Goal: Find specific page/section: Find specific page/section

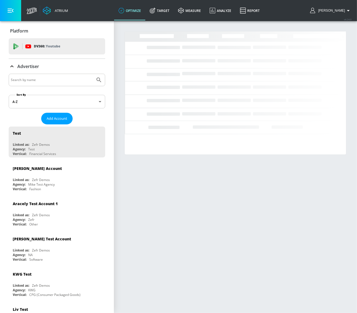
click at [36, 80] on input "Search by name" at bounding box center [52, 79] width 82 height 7
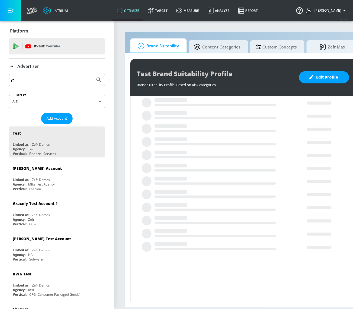
type input "y"
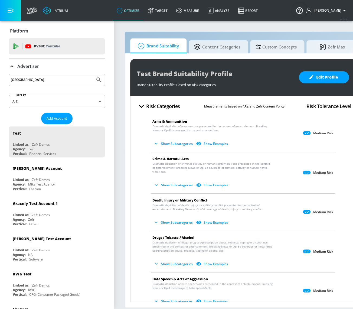
click at [93, 74] on button "Submit Search" at bounding box center [99, 80] width 12 height 12
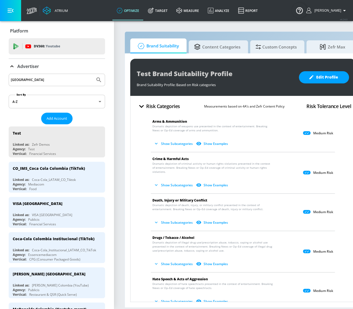
click at [41, 79] on input "colombia" at bounding box center [52, 79] width 82 height 7
drag, startPoint x: 41, startPoint y: 80, endPoint x: -6, endPoint y: 79, distance: 46.6
click at [0, 79] on html "Atrium optimize Target measure Analyze Report optimize Target measure Analyze R…" at bounding box center [176, 154] width 353 height 309
paste input "Kinesso"
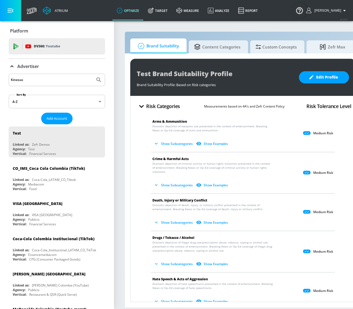
type input "Kinesso"
click at [98, 77] on button "Submit Search" at bounding box center [99, 80] width 12 height 12
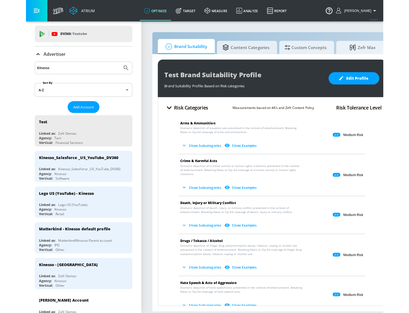
scroll to position [24, 0]
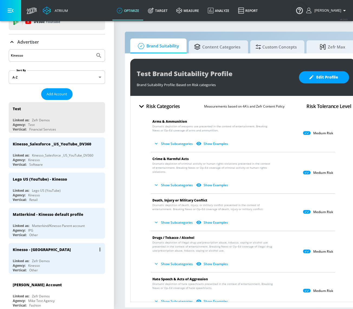
click at [68, 250] on div "Kinesso - US" at bounding box center [58, 249] width 91 height 13
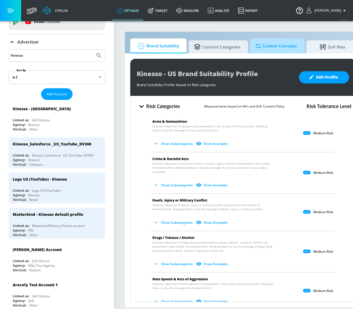
click at [270, 50] on span "Custom Concepts" at bounding box center [276, 46] width 41 height 13
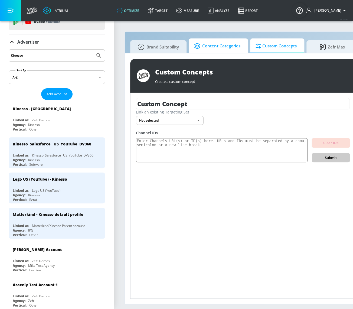
click at [226, 44] on span "Content Categories" at bounding box center [217, 46] width 46 height 13
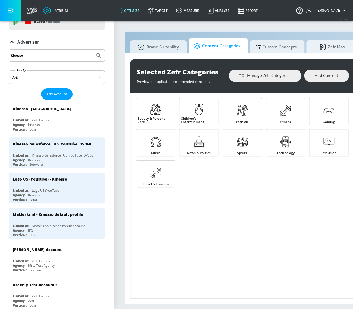
click at [170, 48] on span "Brand Suitability" at bounding box center [157, 46] width 43 height 13
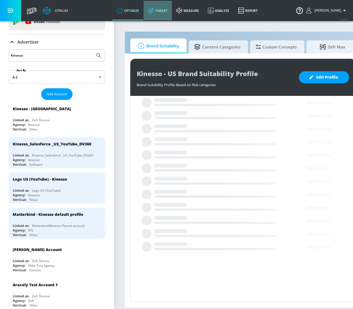
click at [169, 11] on link "Target" at bounding box center [158, 11] width 28 height 20
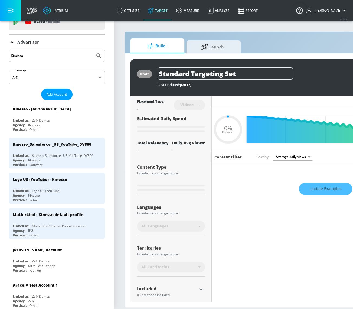
type input "0.05"
click at [218, 43] on span "Launch" at bounding box center [212, 46] width 41 height 13
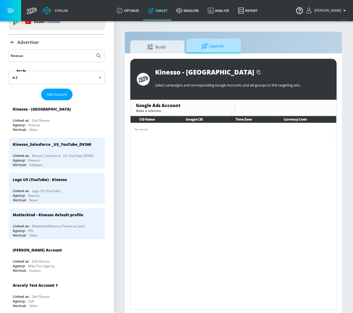
click at [207, 49] on span "Launch" at bounding box center [212, 46] width 41 height 13
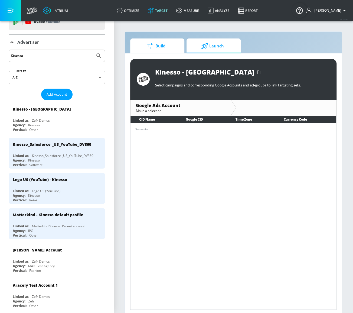
click at [156, 46] on span "Build" at bounding box center [156, 46] width 41 height 13
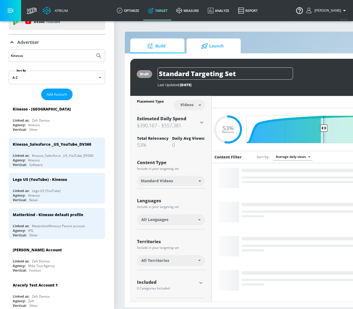
click at [220, 46] on span "Launch" at bounding box center [212, 46] width 41 height 13
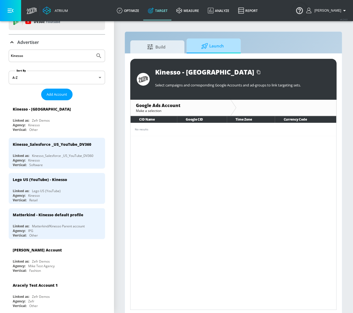
click at [208, 47] on icon at bounding box center [204, 46] width 7 height 6
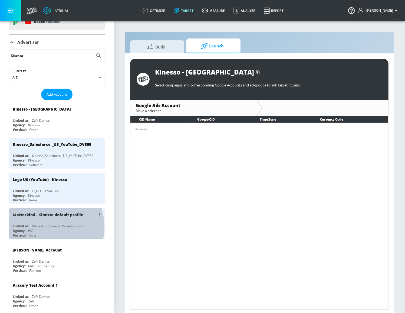
click at [45, 225] on div "Matterkind/Kinesso Parent account" at bounding box center [58, 226] width 53 height 5
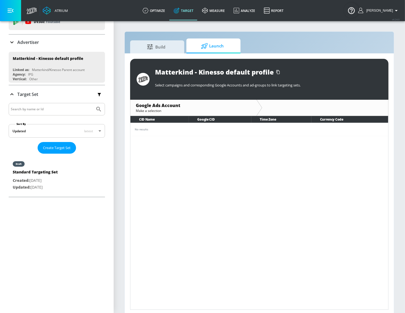
click at [24, 108] on input "Search by name or Id" at bounding box center [52, 109] width 82 height 7
type input "c"
click at [44, 42] on div "Advertiser" at bounding box center [57, 42] width 96 height 7
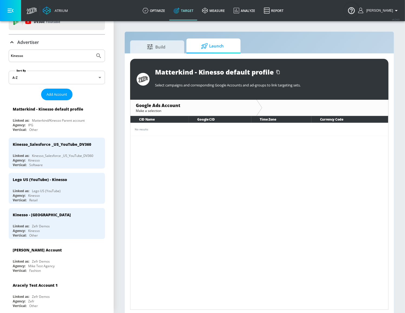
click at [57, 55] on input "Kinesso" at bounding box center [52, 55] width 82 height 7
drag, startPoint x: 16, startPoint y: 54, endPoint x: 0, endPoint y: 54, distance: 16.0
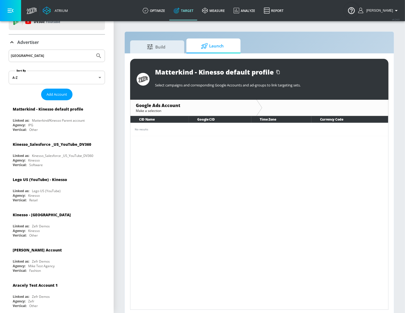
click at [93, 50] on button "Submit Search" at bounding box center [99, 56] width 12 height 12
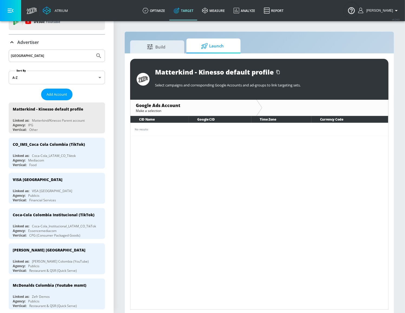
click at [36, 54] on input "colombia" at bounding box center [52, 55] width 82 height 7
click at [0, 54] on html "Atrium optimize Target measure Analyze Report optimize Target measure Analyze R…" at bounding box center [202, 157] width 405 height 315
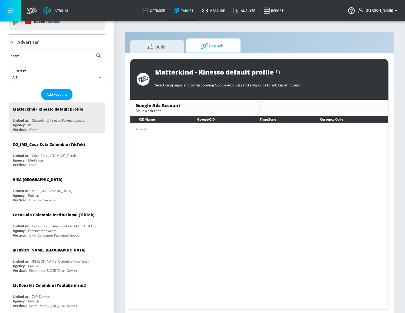
type input "sport"
click at [93, 50] on button "Submit Search" at bounding box center [99, 56] width 12 height 12
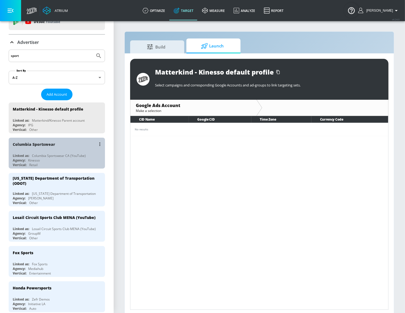
click at [63, 152] on div "Columbia Sportswear Linked as: Columbia Sportswear CA (YouTube) Agency: Kinesso…" at bounding box center [57, 153] width 96 height 31
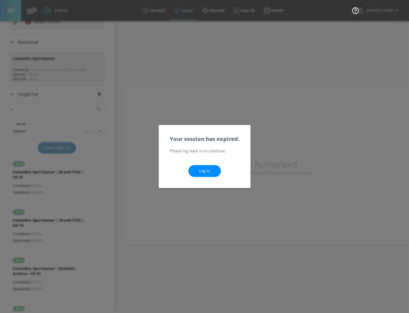
click at [203, 176] on link "Log In" at bounding box center [205, 171] width 33 height 12
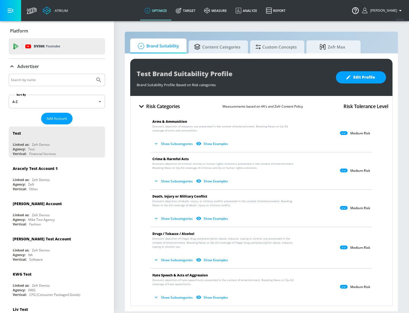
click at [141, 106] on icon "button" at bounding box center [141, 106] width 5 height 3
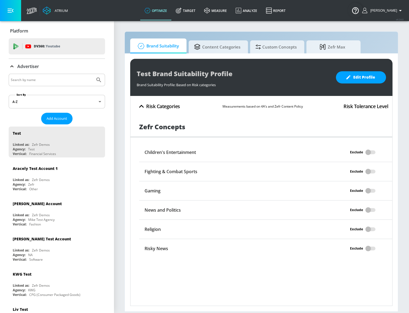
click at [125, 124] on div "Test Brand Suitability Profile Brand Suitability Profile: Based on Risk categor…" at bounding box center [261, 182] width 273 height 258
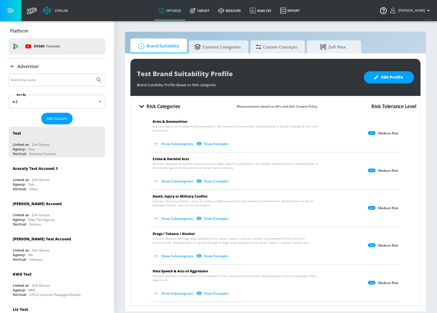
drag, startPoint x: 56, startPoint y: 70, endPoint x: 57, endPoint y: 78, distance: 7.7
click at [55, 72] on div "Advertiser" at bounding box center [57, 66] width 96 height 15
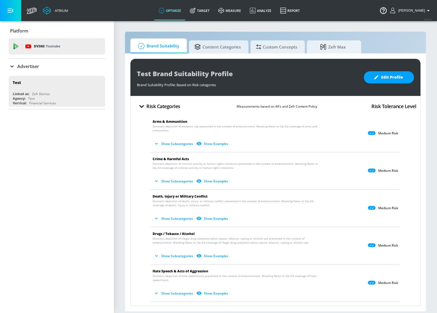
click at [57, 78] on input "Search by name" at bounding box center [52, 79] width 82 height 7
click at [45, 61] on div "Advertiser" at bounding box center [57, 66] width 96 height 15
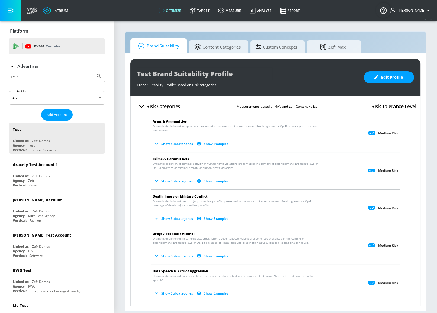
click at [30, 76] on input "justi" at bounding box center [52, 76] width 82 height 7
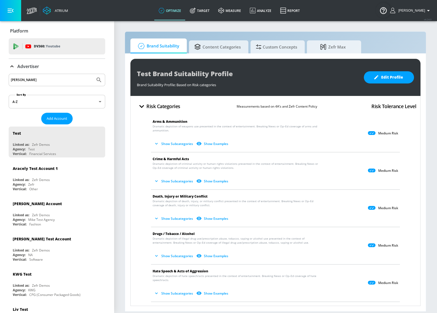
type input "[PERSON_NAME]"
click at [93, 74] on button "Submit Search" at bounding box center [99, 80] width 12 height 12
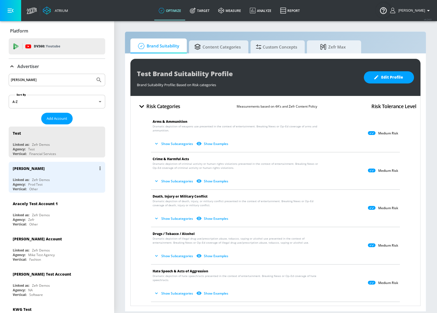
click at [52, 184] on div "Agency: Prod Test" at bounding box center [58, 184] width 91 height 5
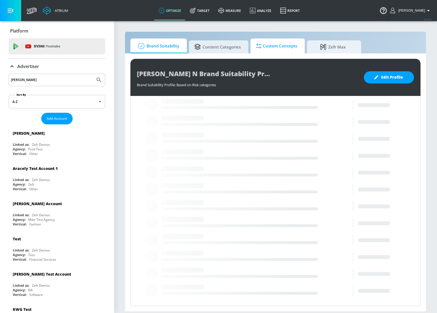
click at [287, 52] on link "Custom Concepts" at bounding box center [277, 45] width 54 height 15
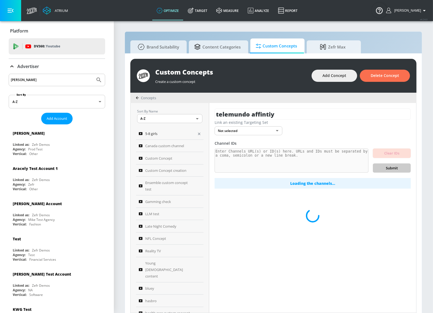
click at [170, 134] on div "5-8 girls" at bounding box center [166, 133] width 55 height 7
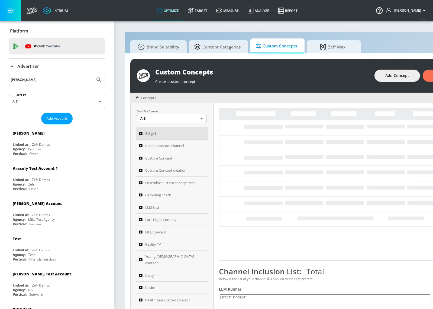
type textarea "kids content: This should be content that is for kids and be a socially accepta…"
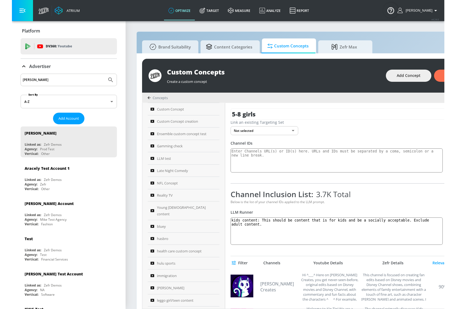
scroll to position [148, 0]
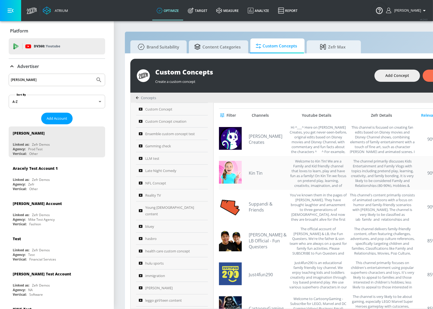
click at [406, 179] on div "The channel primarily discusses Kids Entertainment and Family Vlogs with topics…" at bounding box center [383, 173] width 66 height 28
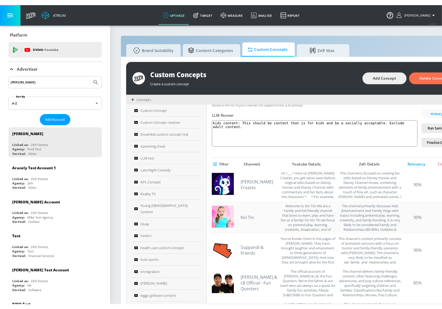
scroll to position [0, 0]
